Goal: Information Seeking & Learning: Learn about a topic

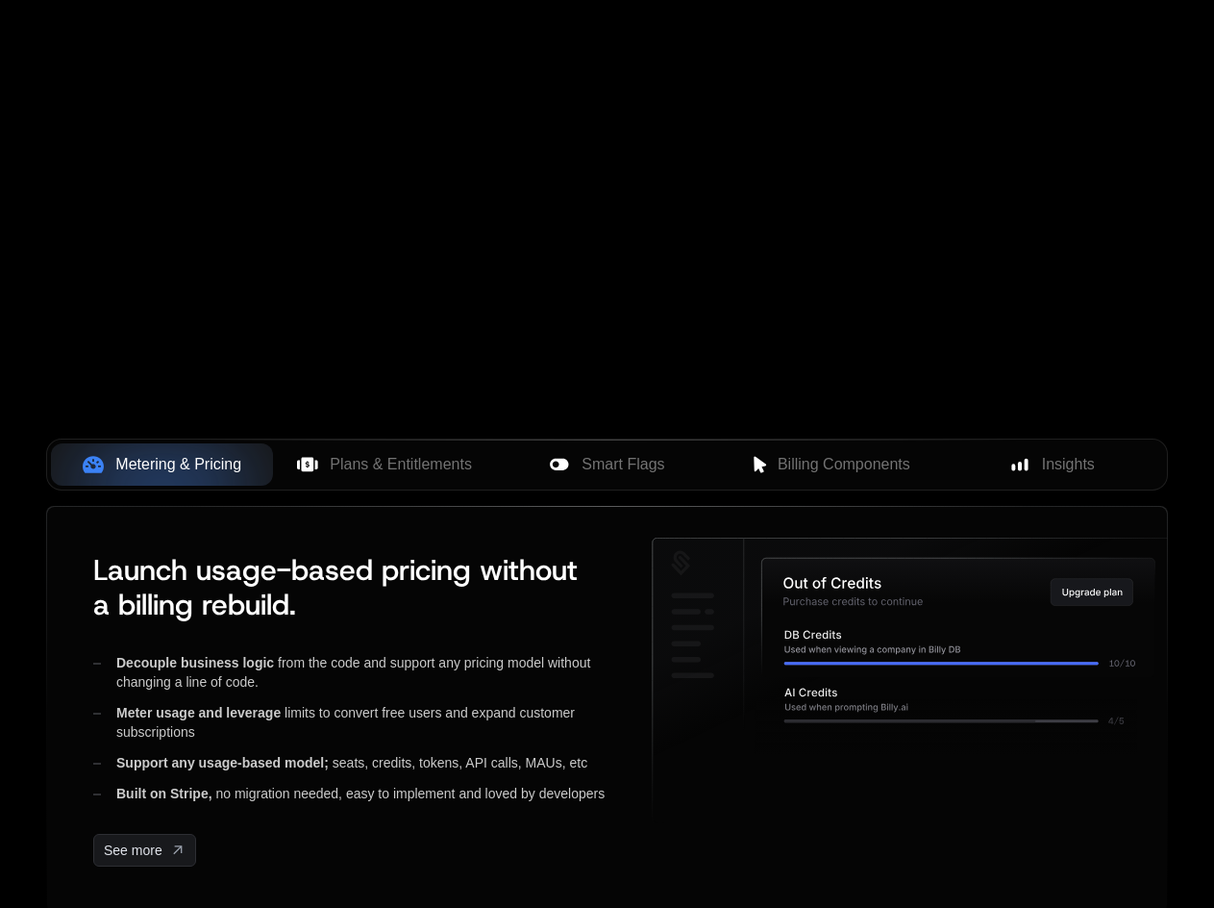
scroll to position [673, 0]
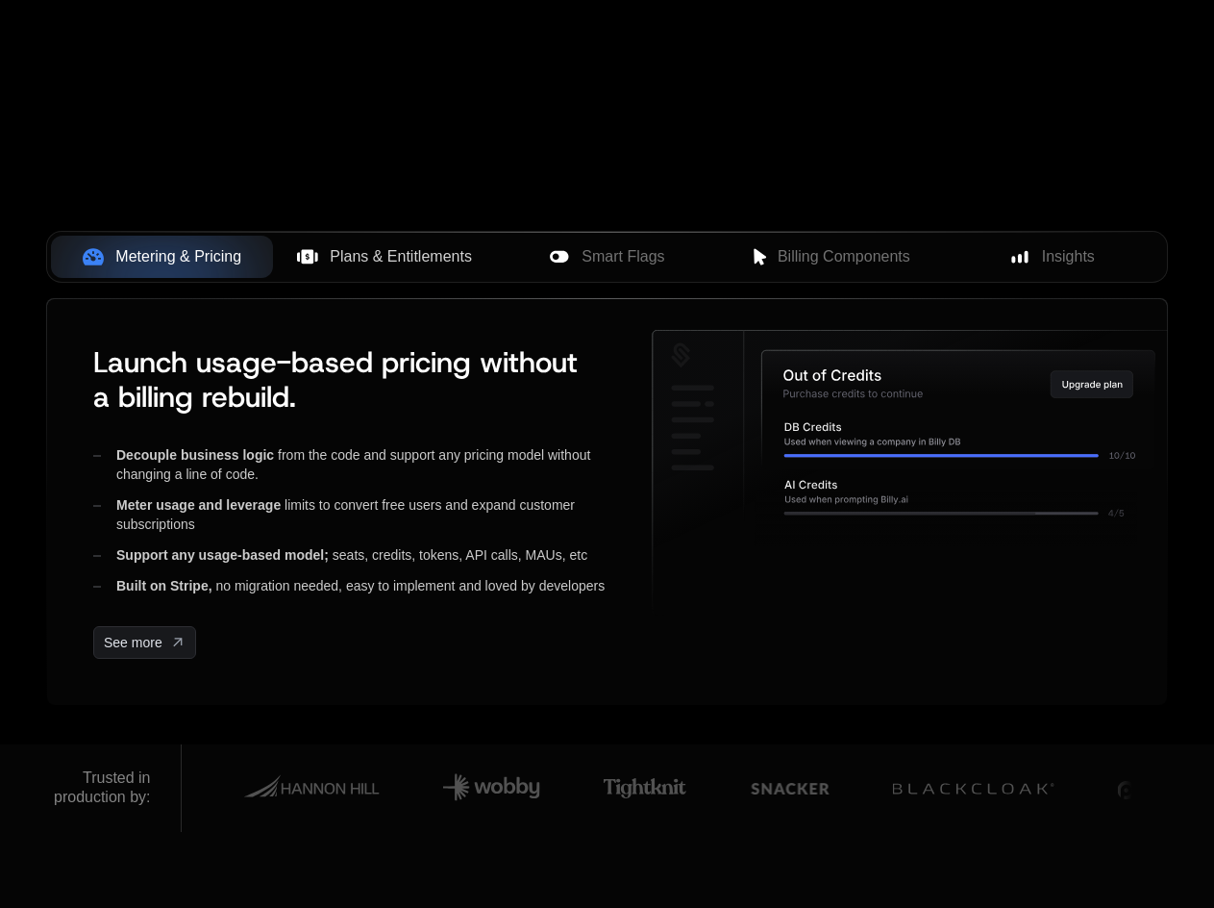
click at [398, 266] on span "Plans & Entitlements" at bounding box center [401, 256] width 142 height 23
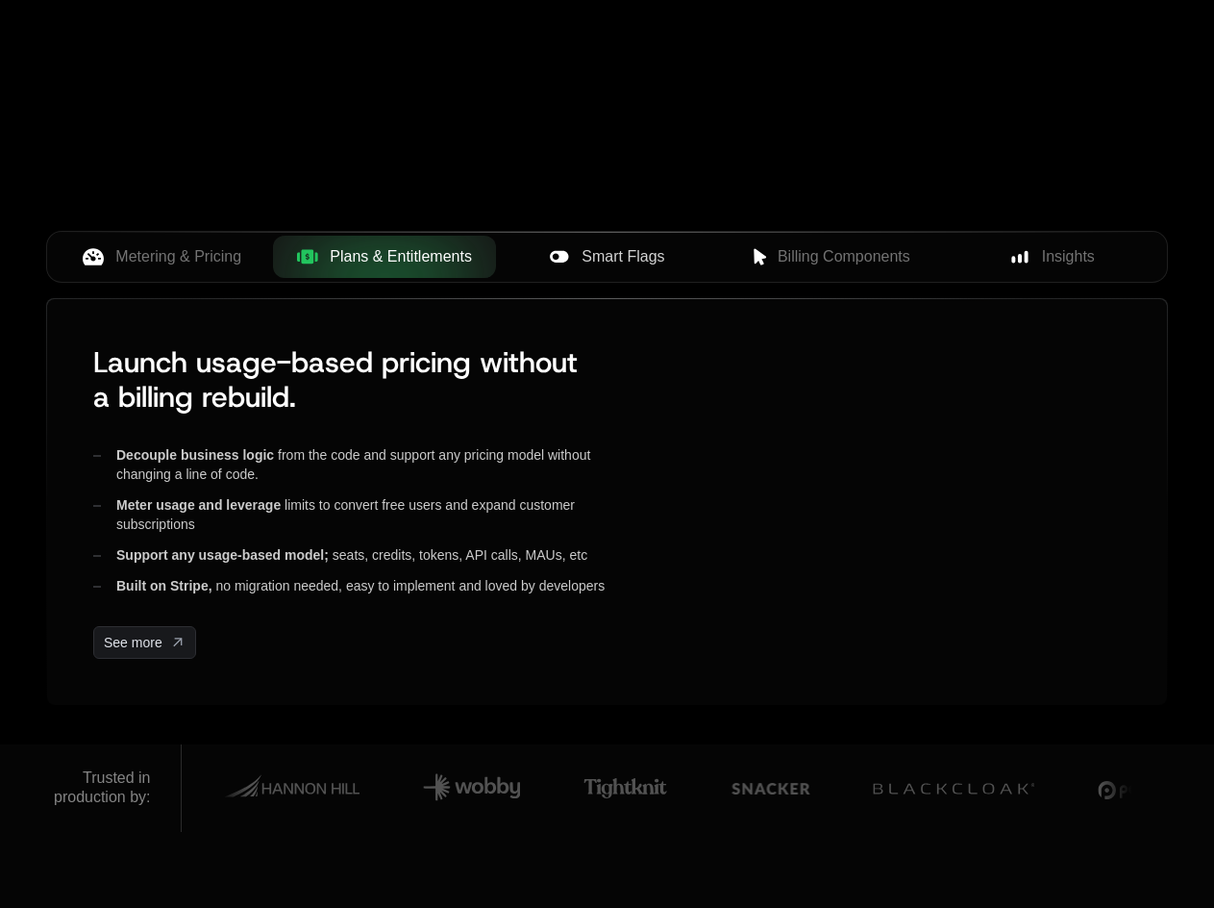
click at [589, 274] on button "Smart Flags" at bounding box center [607, 257] width 222 height 42
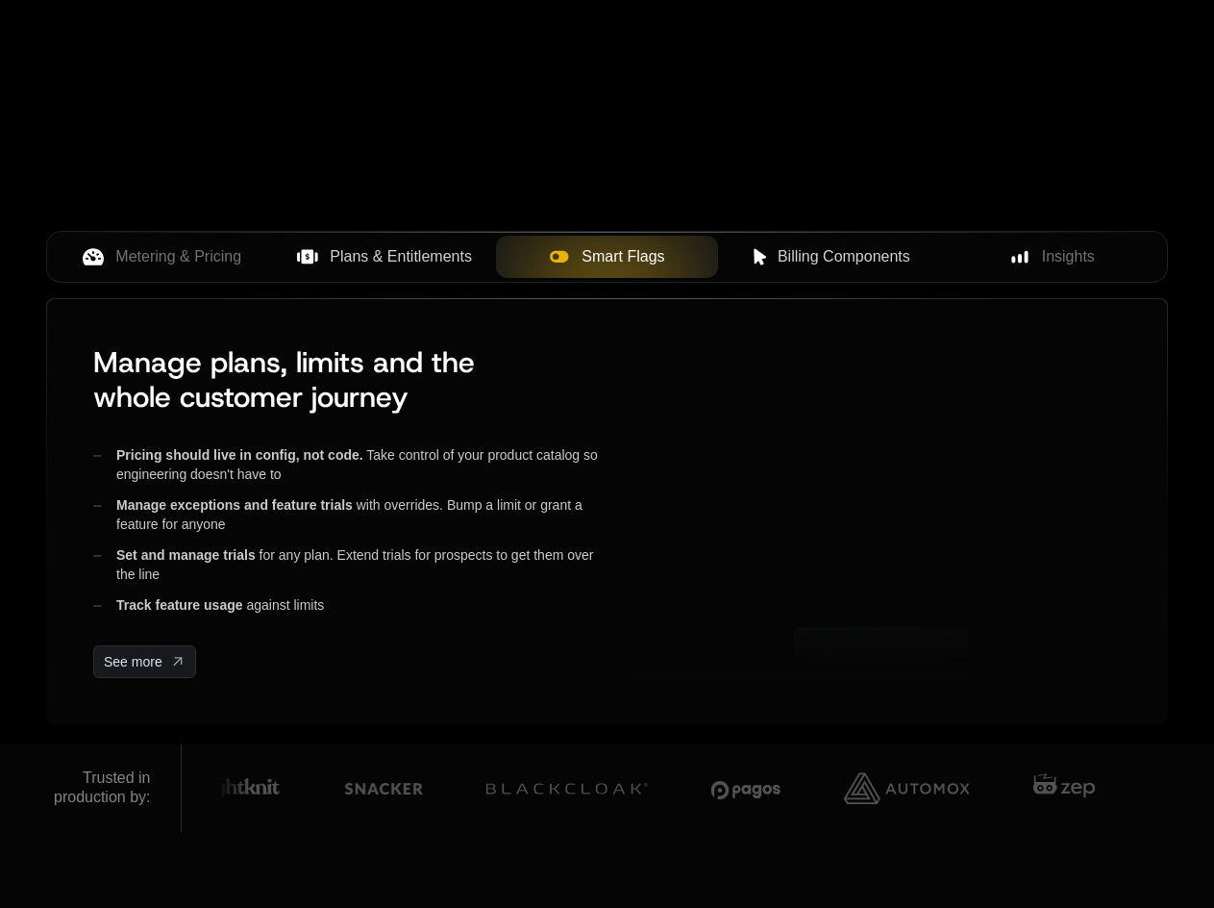
click at [802, 272] on button "Billing Components" at bounding box center [829, 257] width 222 height 42
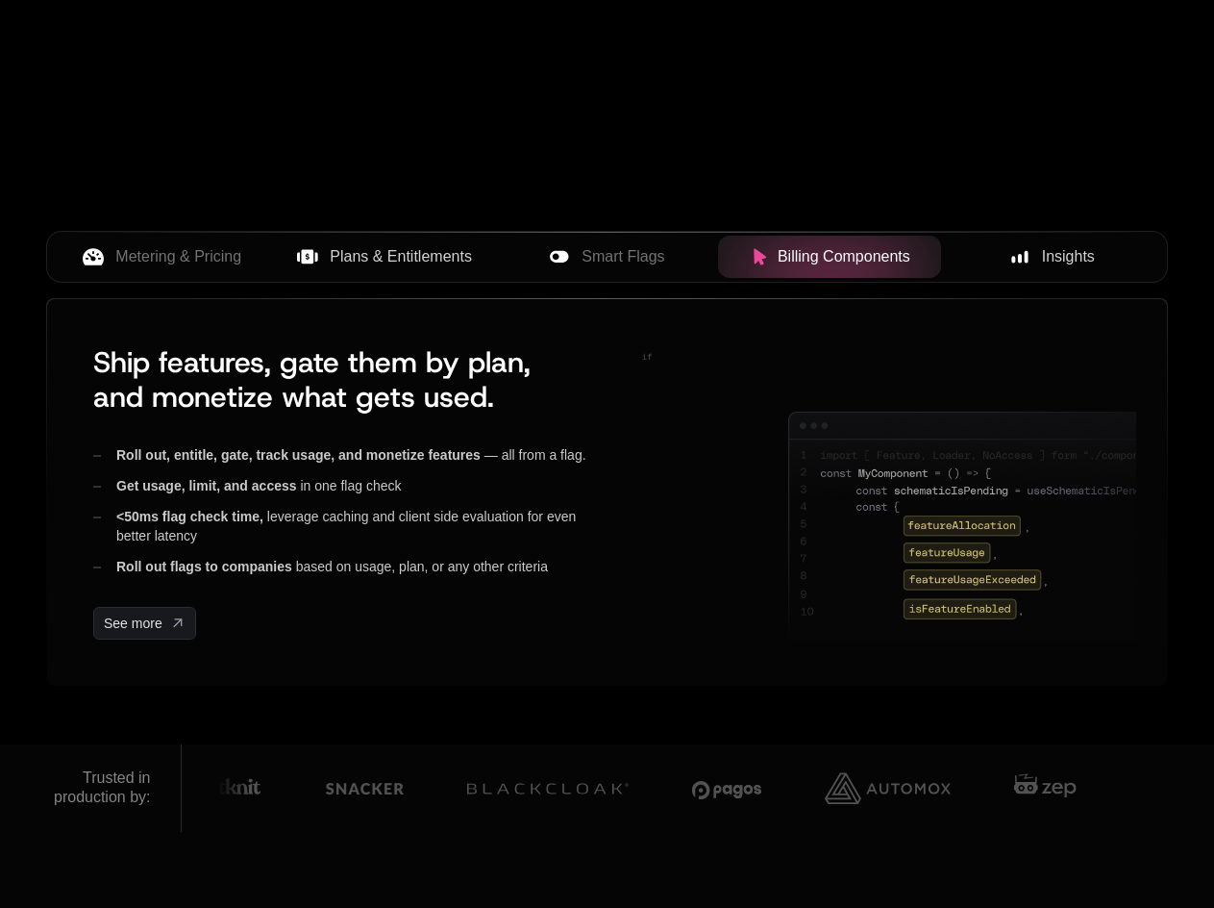
click at [1054, 263] on span "Insights" at bounding box center [1068, 256] width 53 height 23
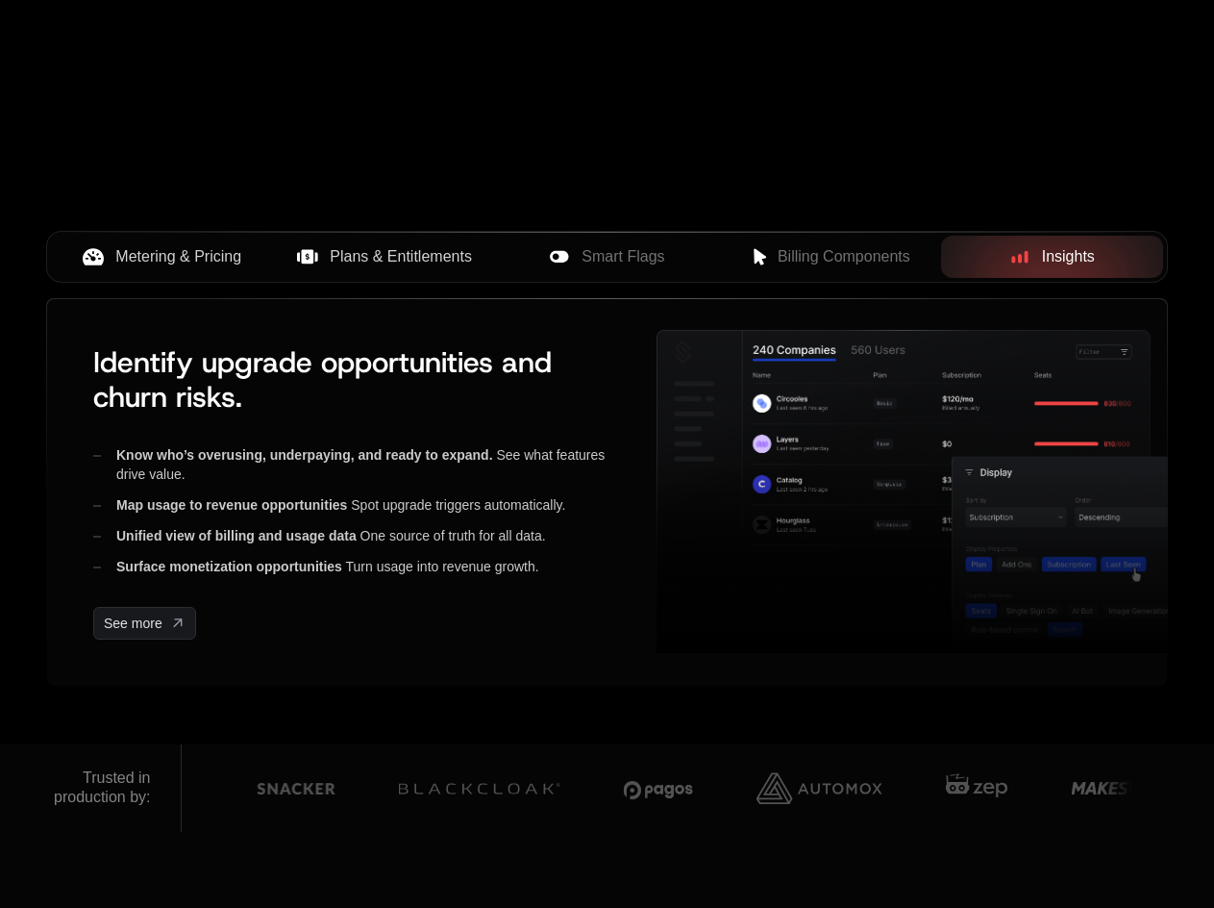
click at [218, 257] on span "Metering & Pricing" at bounding box center [178, 256] width 126 height 23
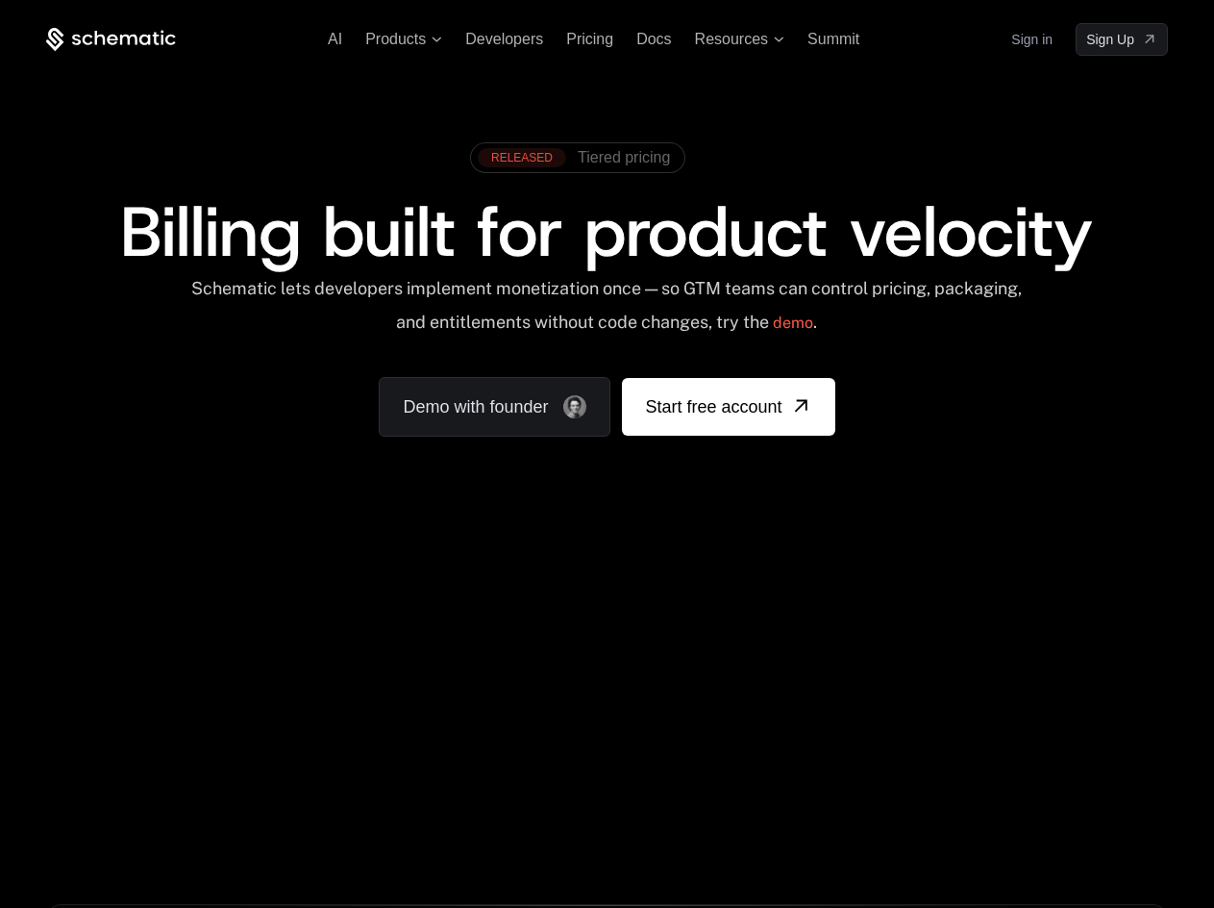
click at [616, 159] on span "Tiered pricing" at bounding box center [624, 157] width 92 height 17
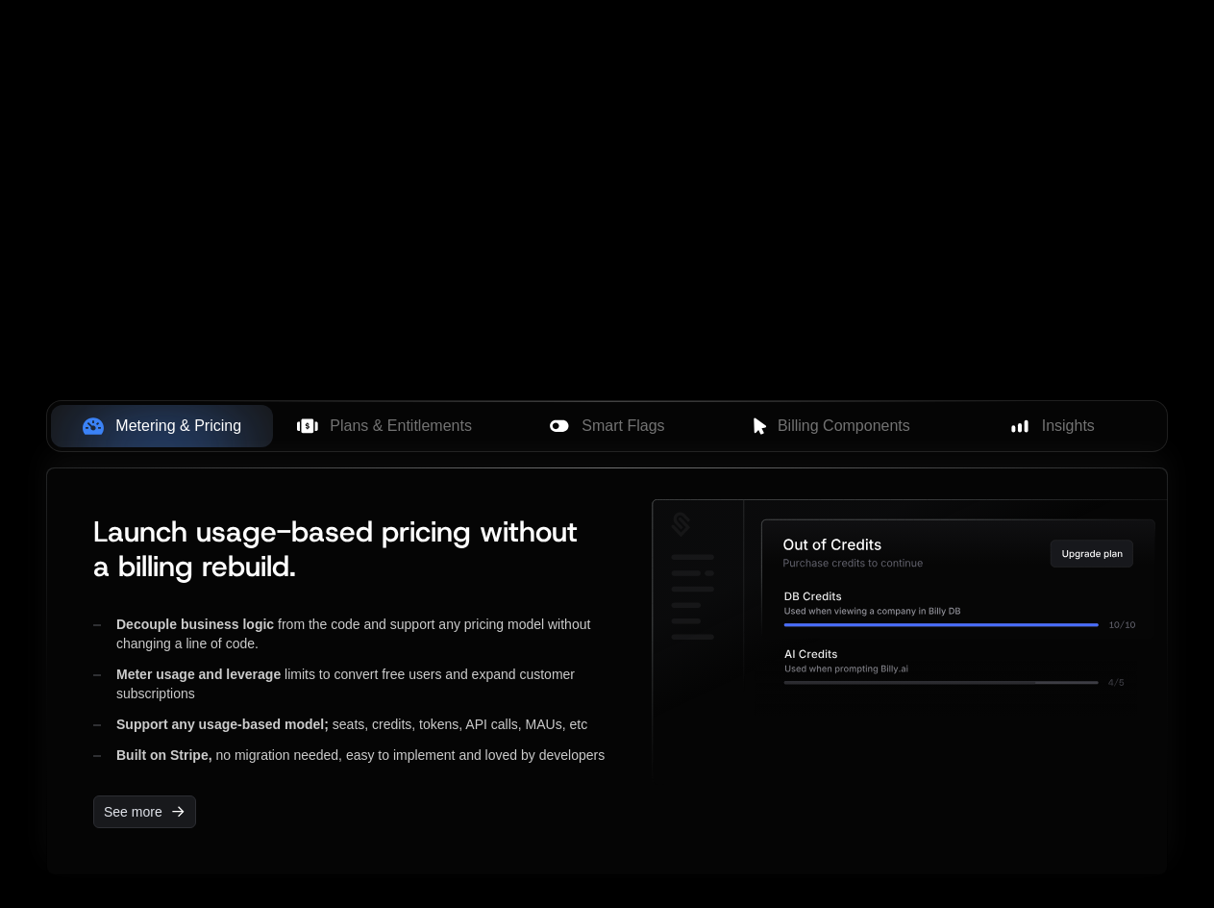
scroll to position [673, 0]
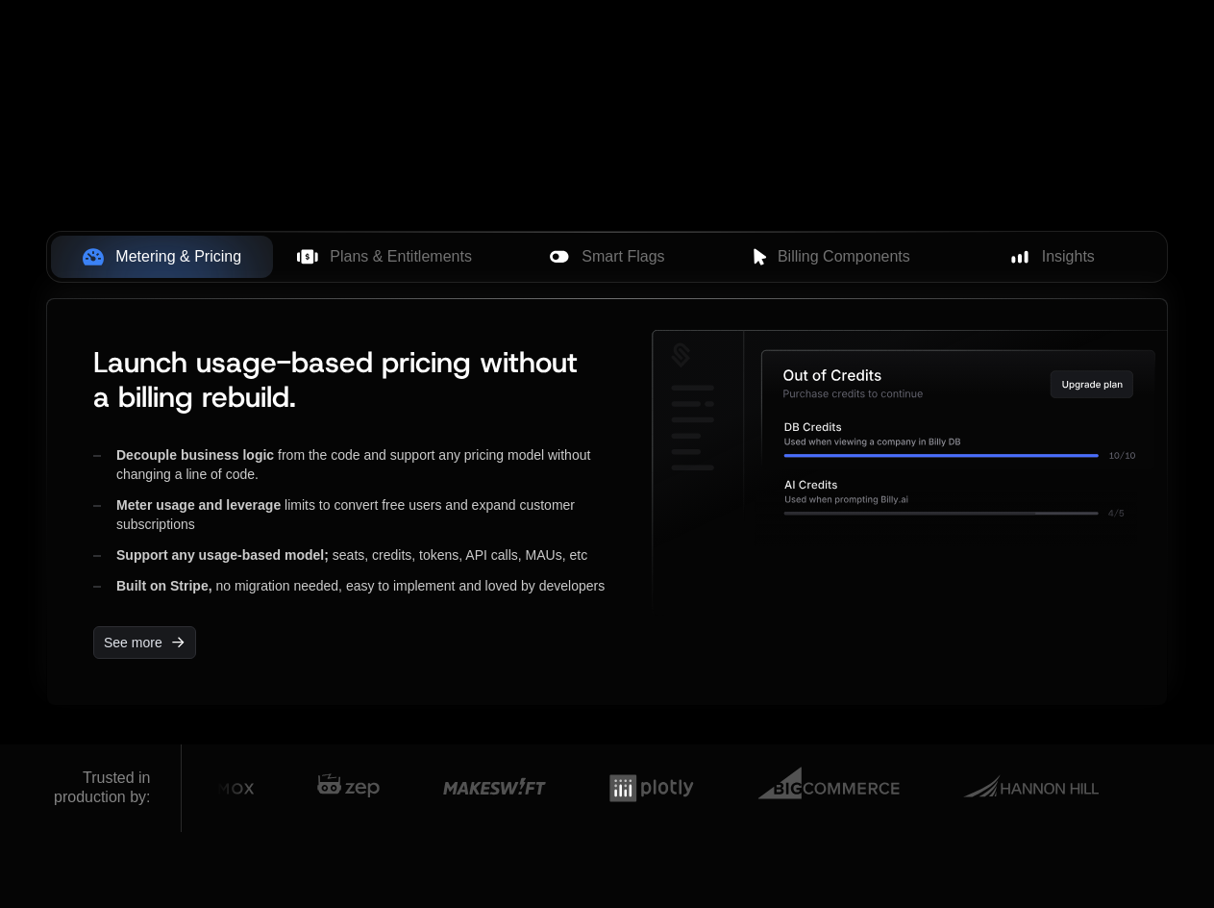
click at [697, 522] on icon at bounding box center [915, 473] width 526 height 286
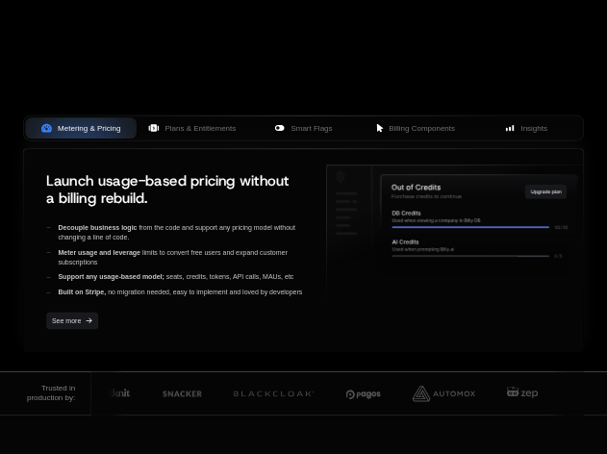
scroll to position [651, 0]
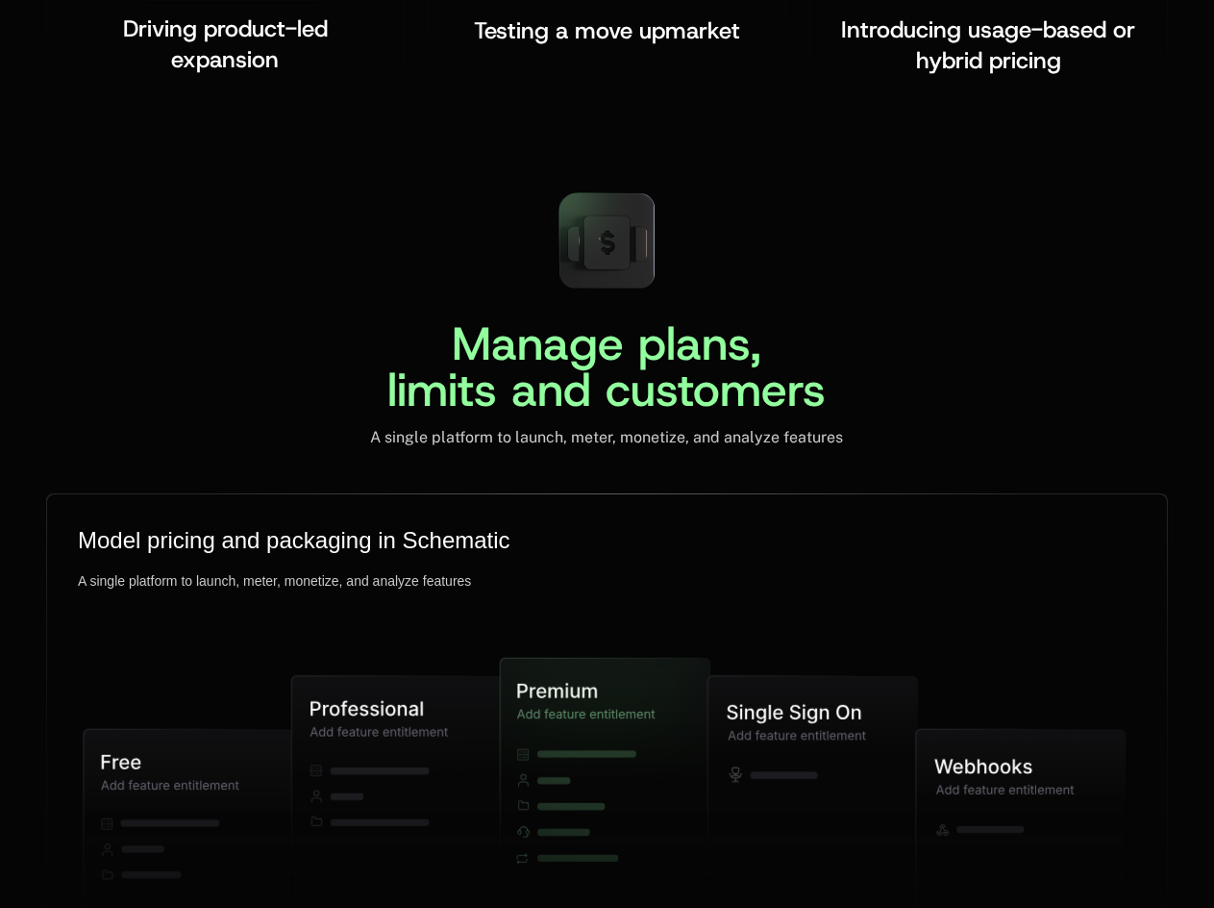
scroll to position [4596, 0]
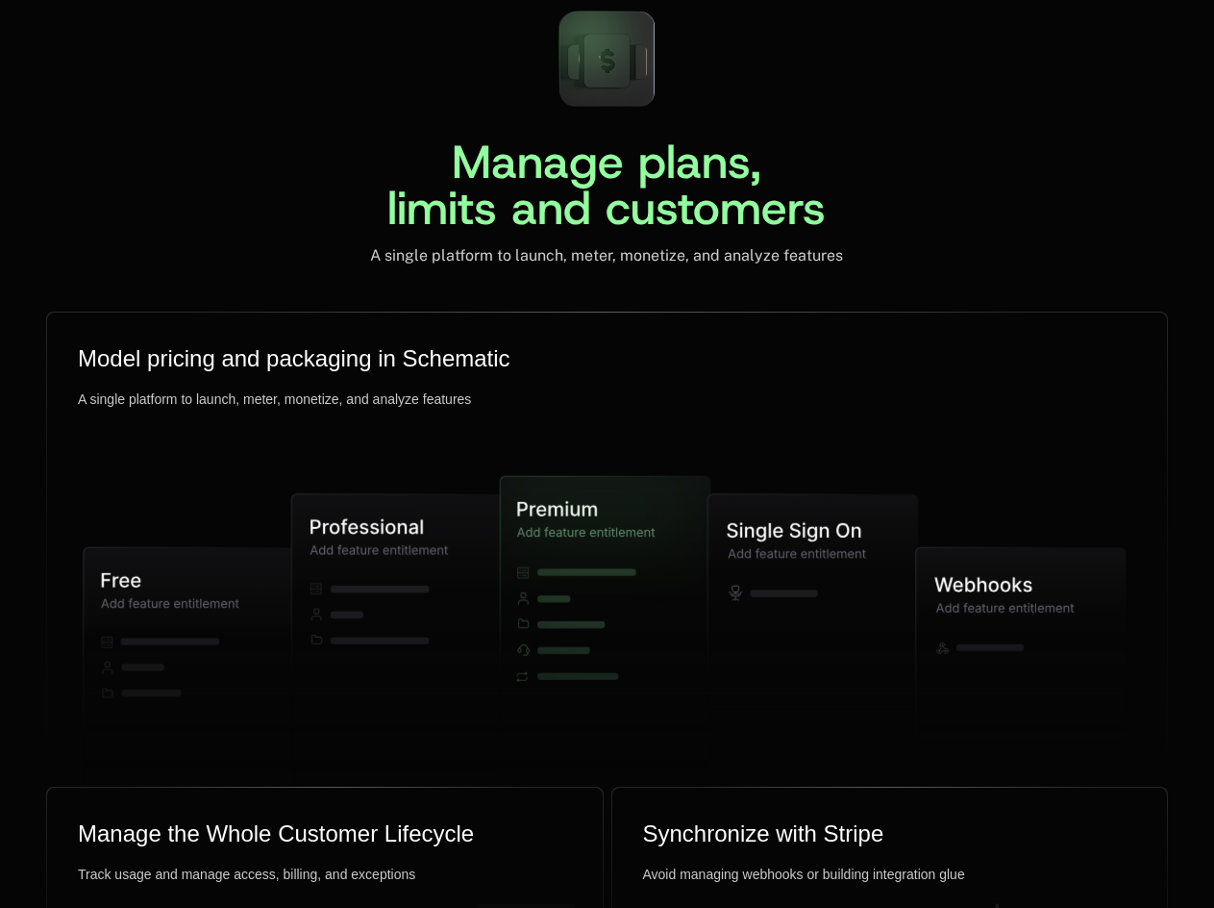
scroll to position [4596, 0]
